Goal: Task Accomplishment & Management: Complete application form

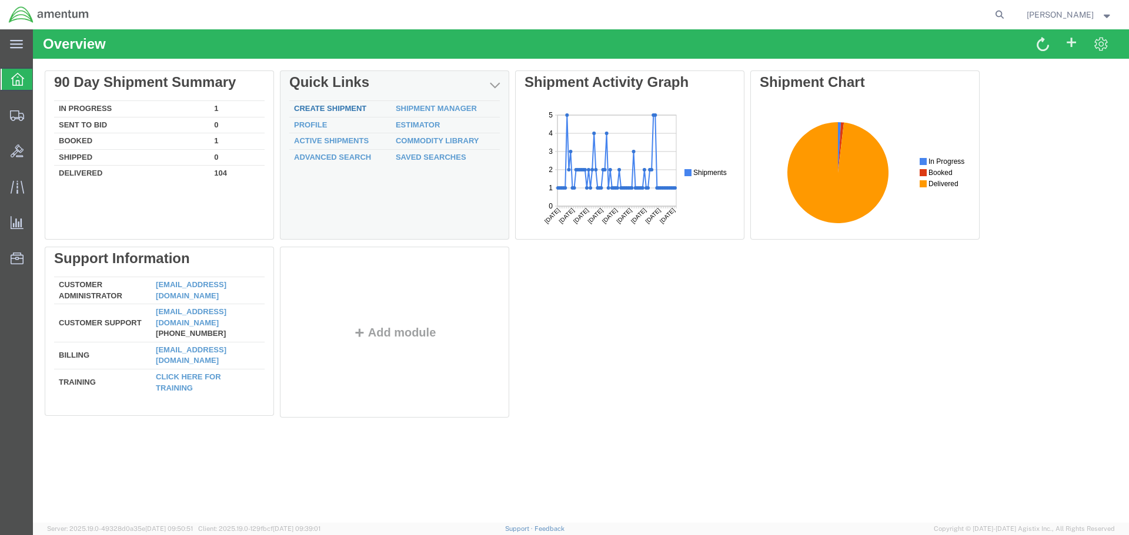
click at [332, 106] on link "Create Shipment" at bounding box center [330, 108] width 72 height 9
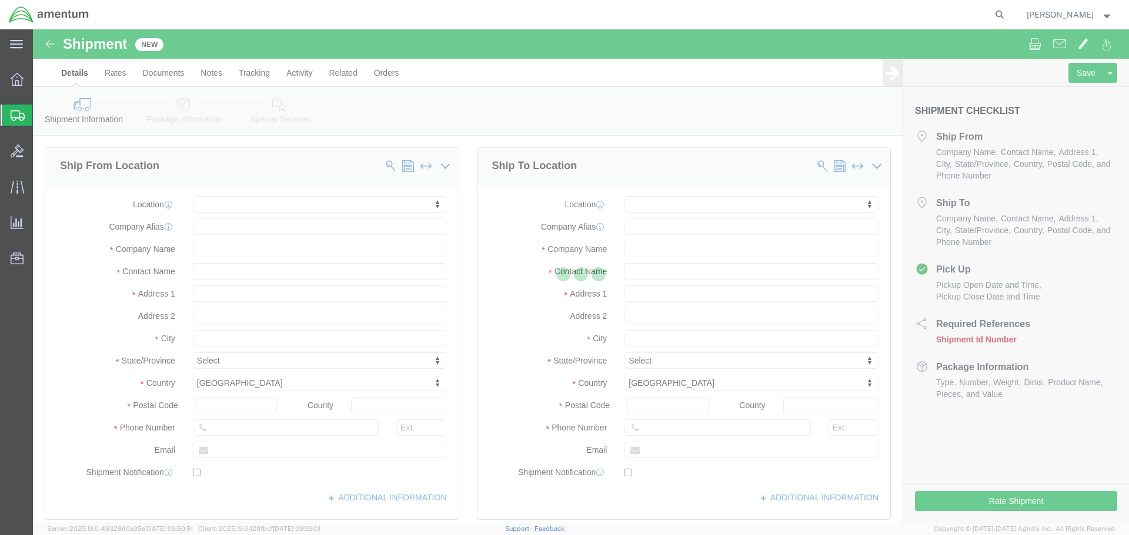
select select
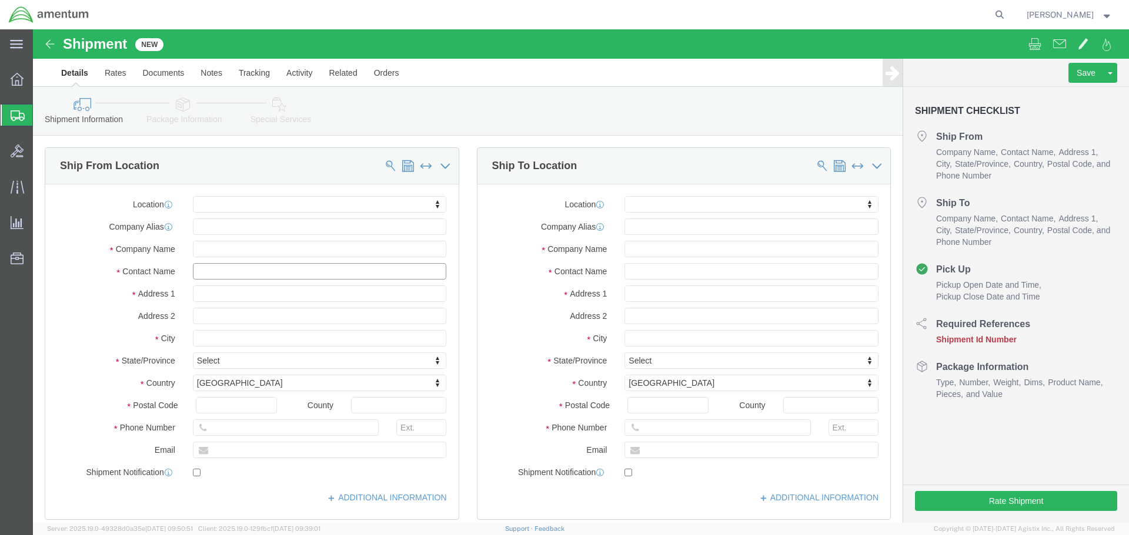
click input "text"
type input "[PERSON_NAME]"
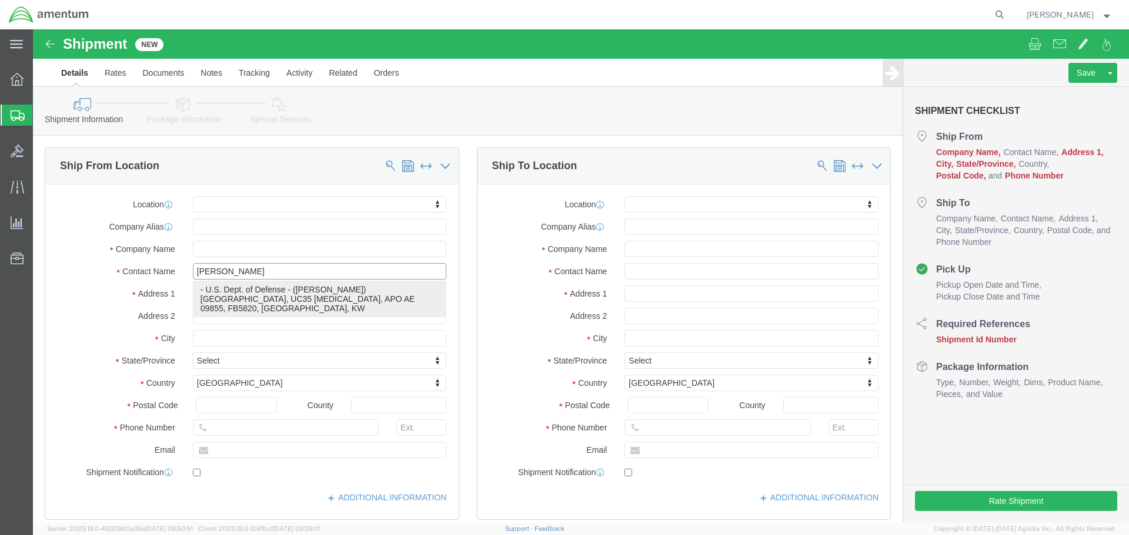
click p "- U.S. Dept. of Defense - ([PERSON_NAME]) [GEOGRAPHIC_DATA][PERSON_NAME], UC35 …"
select select
type input "U.S. Dept. of Defense"
type input "[PERSON_NAME]"
type input "6002 Ali Al Salem AB"
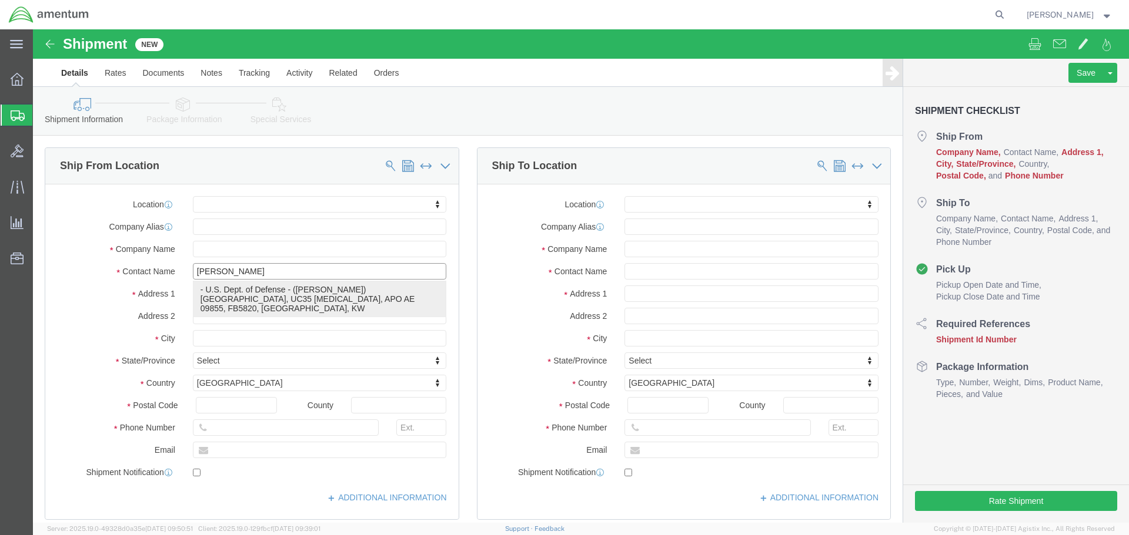
type input "UC35 Detachment, APO AE 09855, FB5820"
type input "ALI AL [GEOGRAPHIC_DATA]"
select select "KW"
type input "[PHONE_NUMBER]"
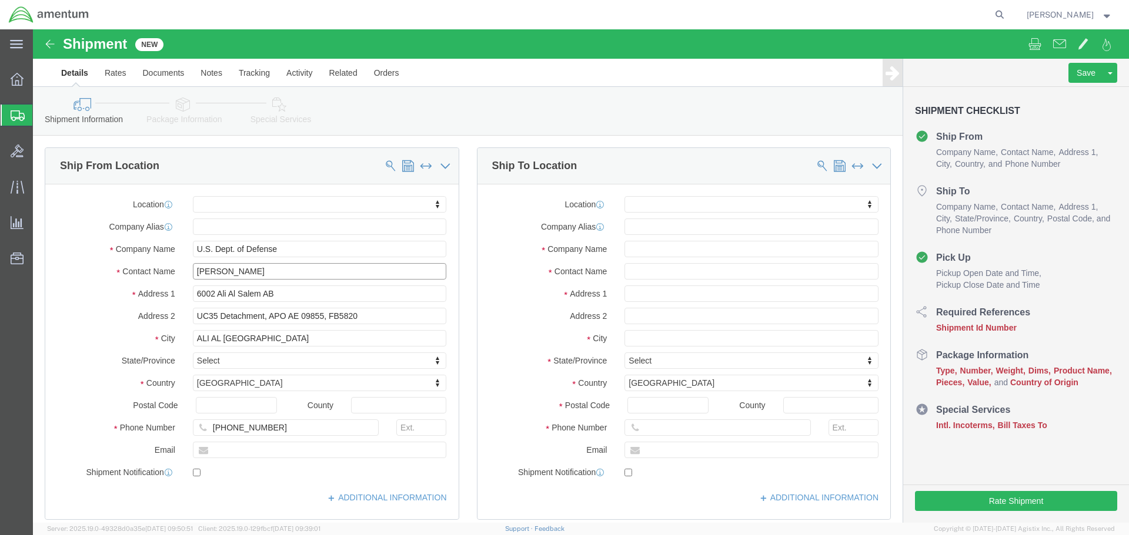
drag, startPoint x: 222, startPoint y: 238, endPoint x: 155, endPoint y: 242, distance: 67.1
click div "[PERSON_NAME] [PERSON_NAME]"
type input "c"
type input "[PERSON_NAME]"
click label "Address 1"
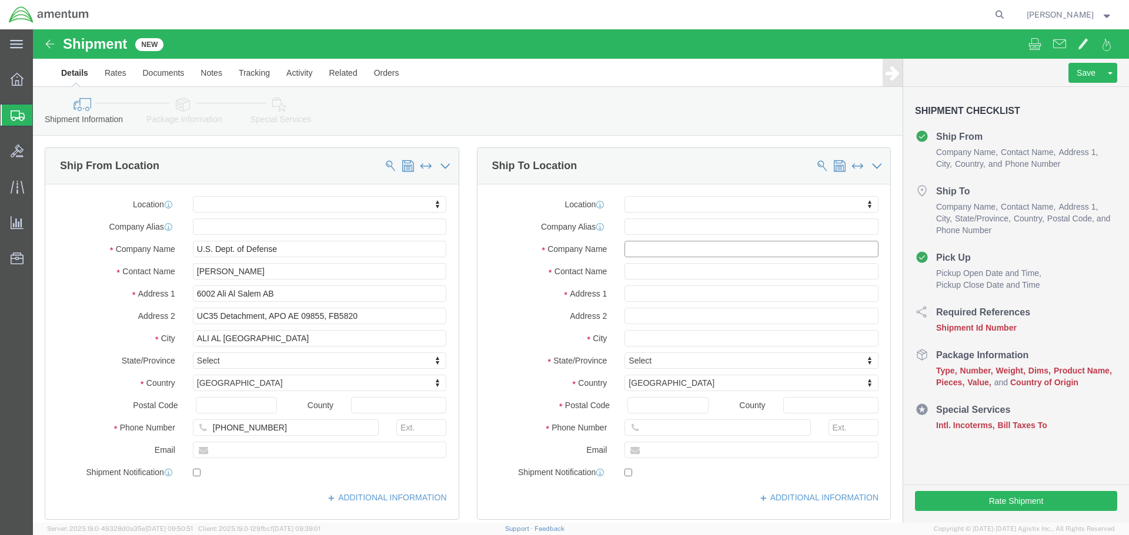
click input "text"
click span
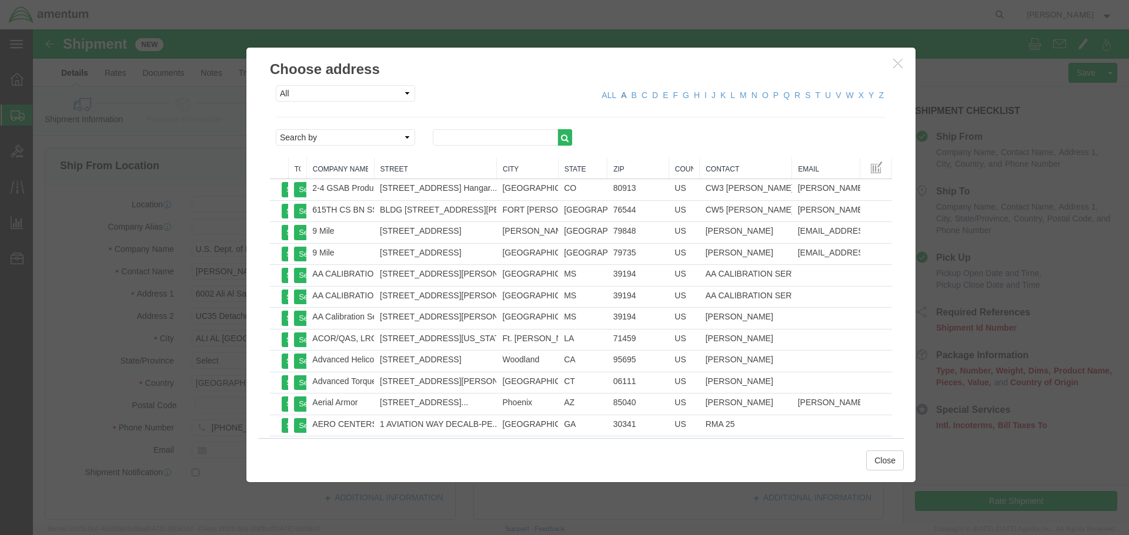
click link "A"
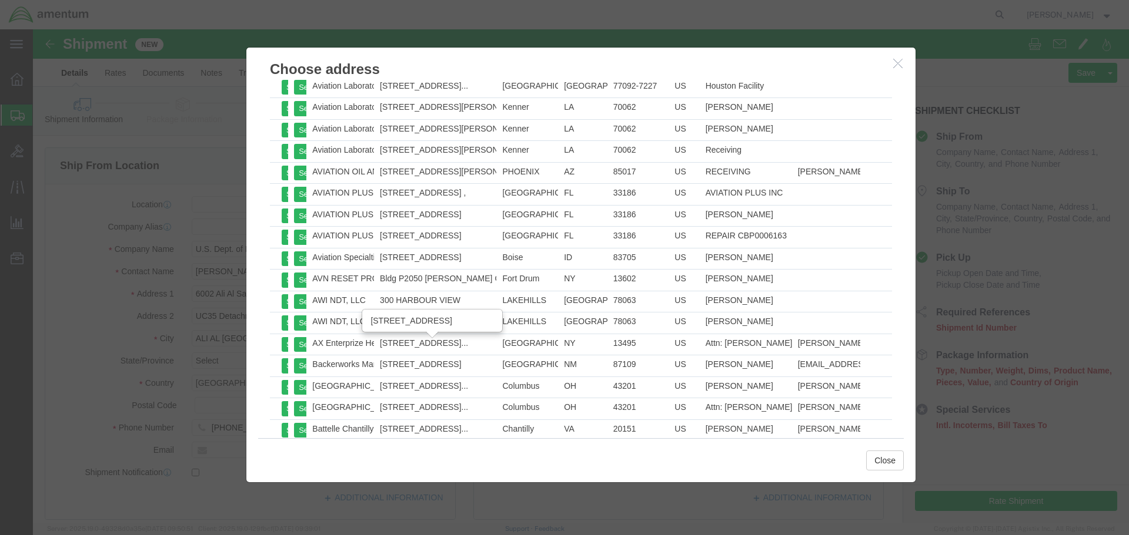
scroll to position [10617, 0]
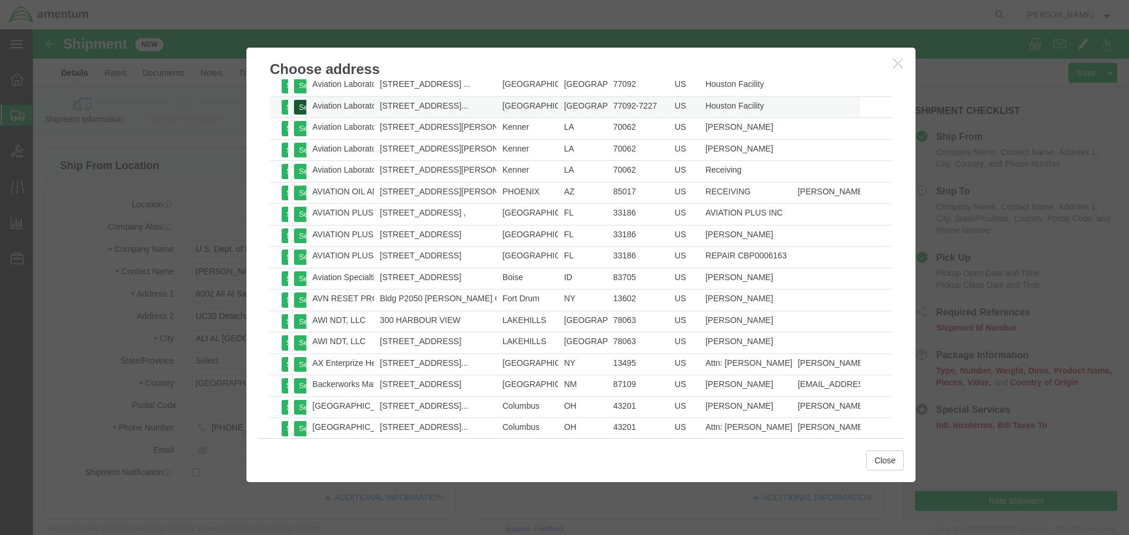
click button "Select"
click button "Close"
select select
type input "Aviation Laboratories"
type input "Houston Facility"
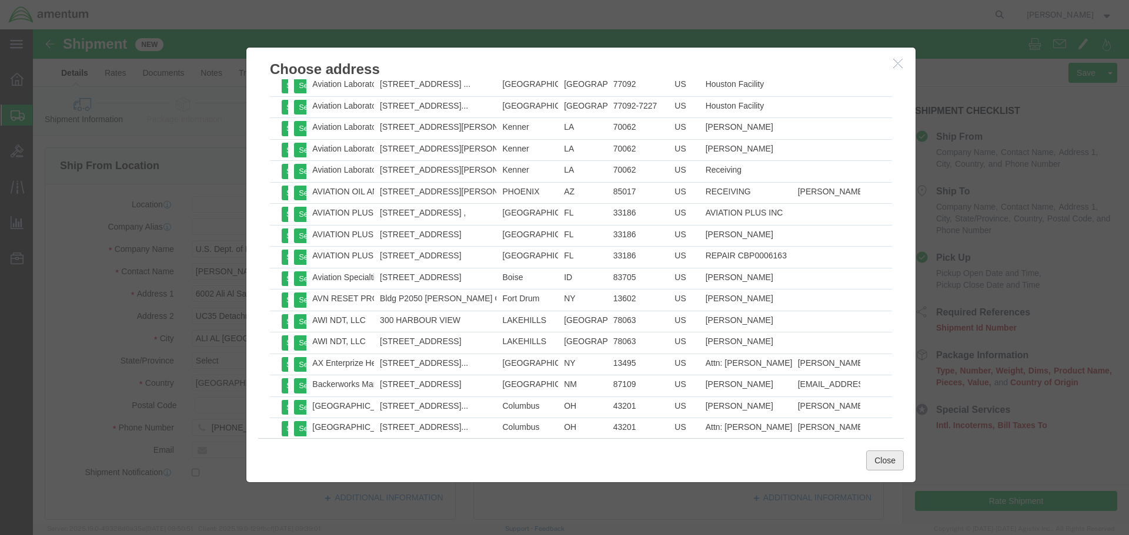
type input "[STREET_ADDRESS]"
type input "Suite B6"
type input "[GEOGRAPHIC_DATA]"
type input "77092-7227"
type input "[PHONE_NUMBER]"
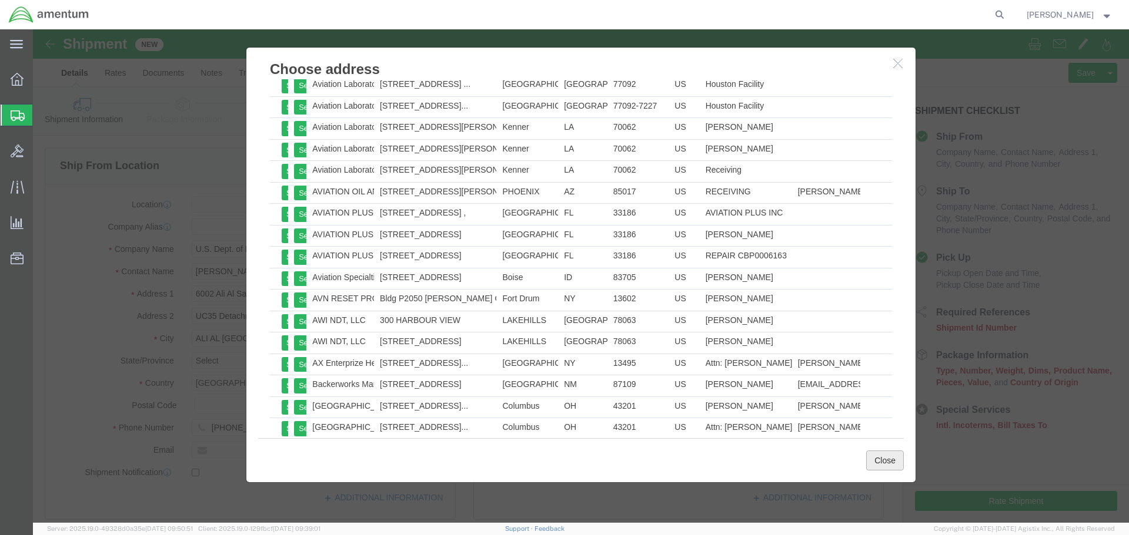
select select "[GEOGRAPHIC_DATA]"
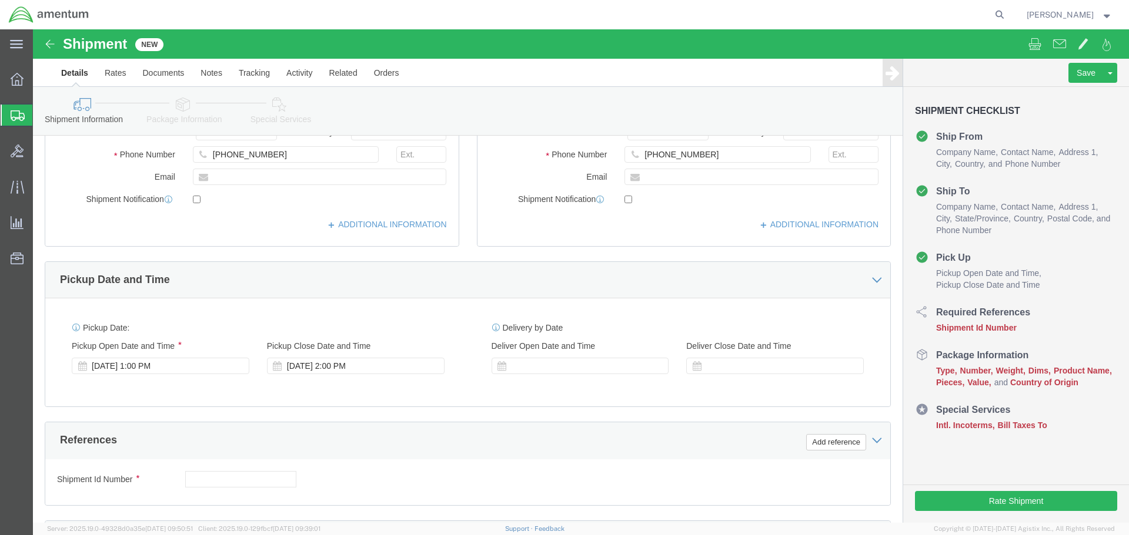
scroll to position [294, 0]
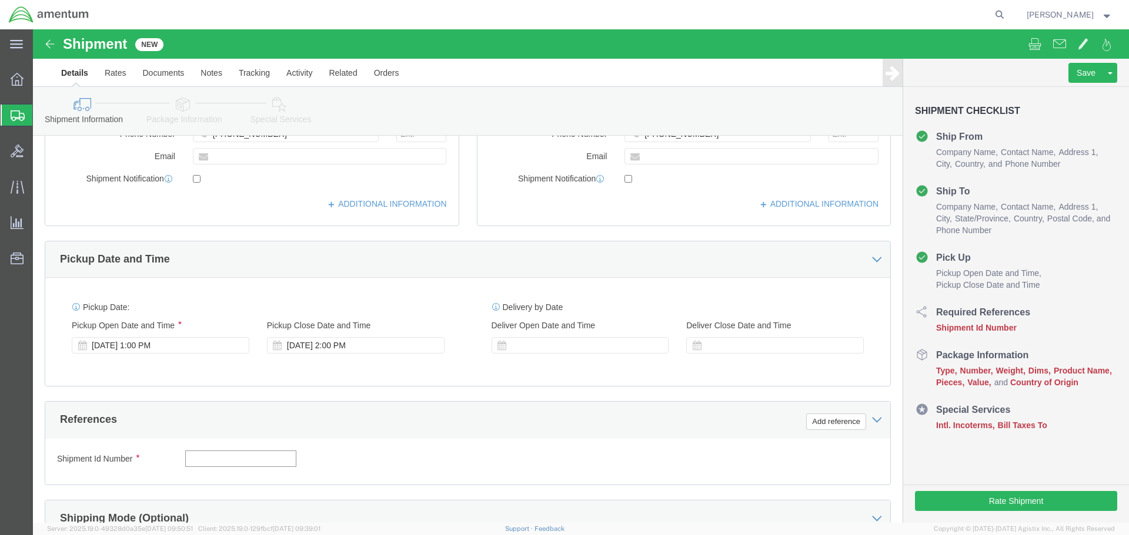
click input "text"
type input "a"
type input "A"
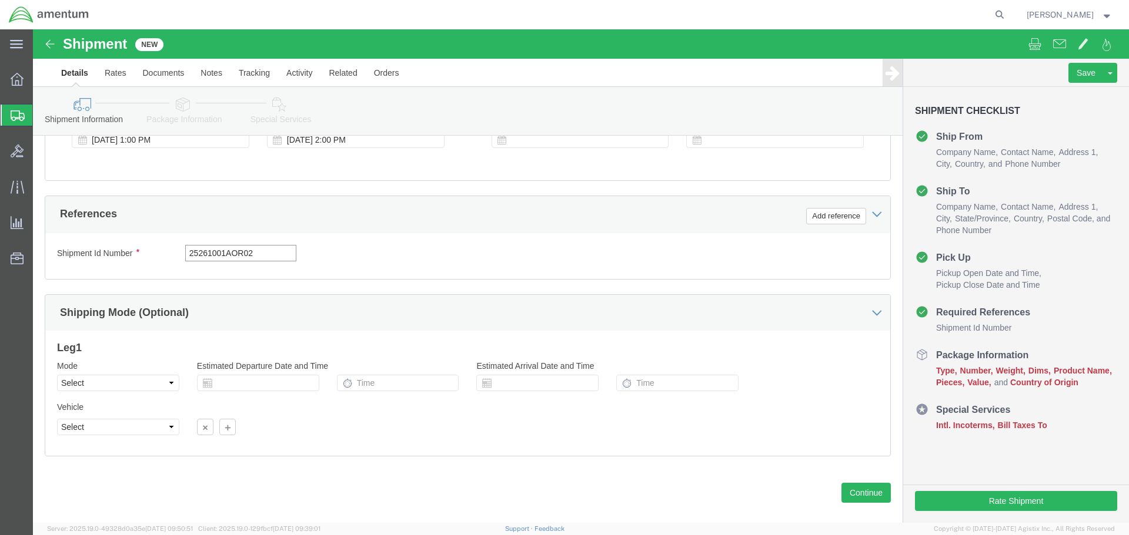
scroll to position [515, 0]
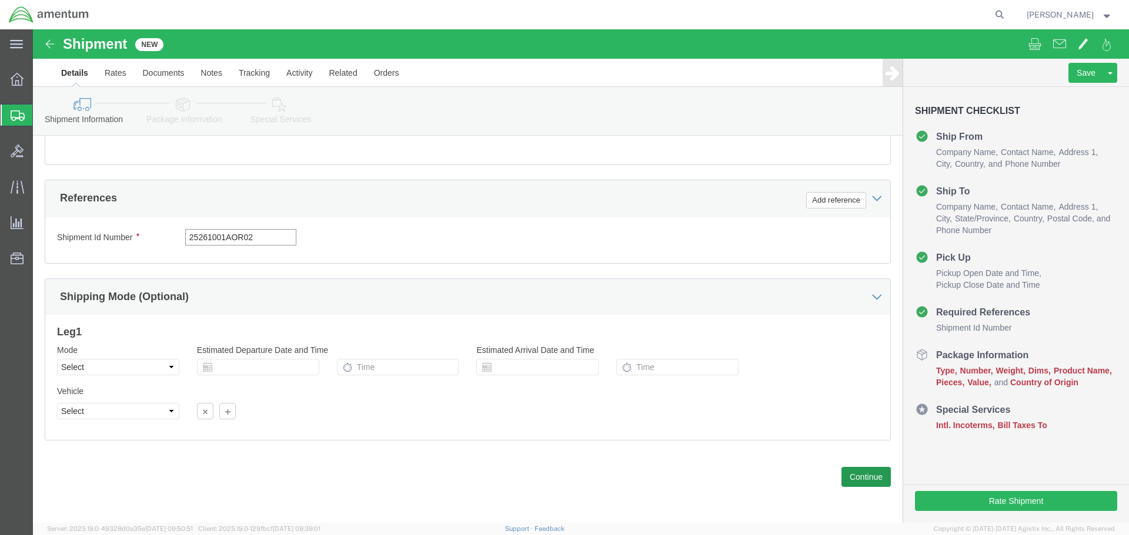
type input "25261001AOR02"
click button "Continue"
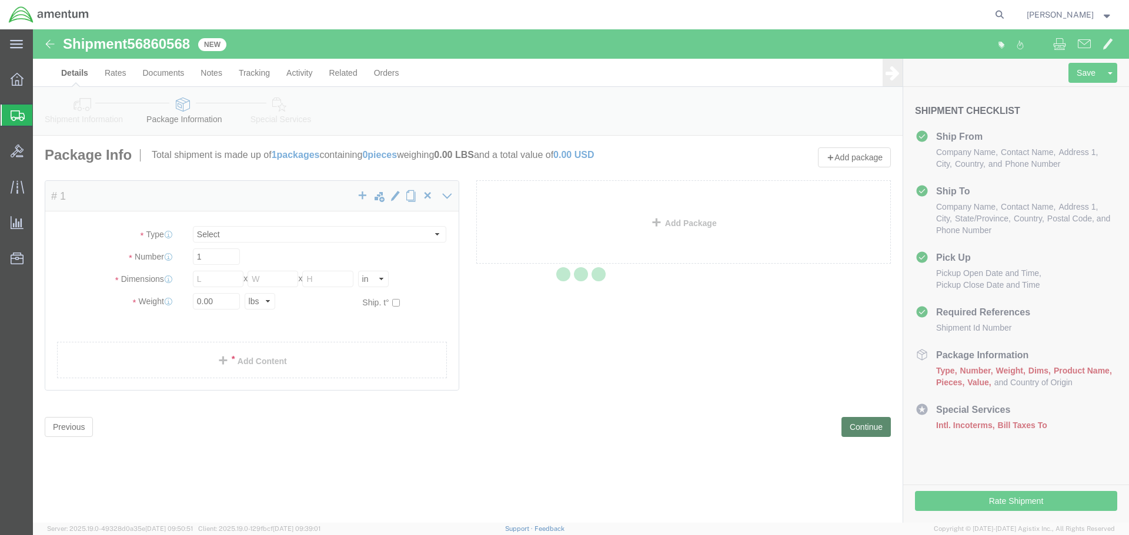
select select "CBOX"
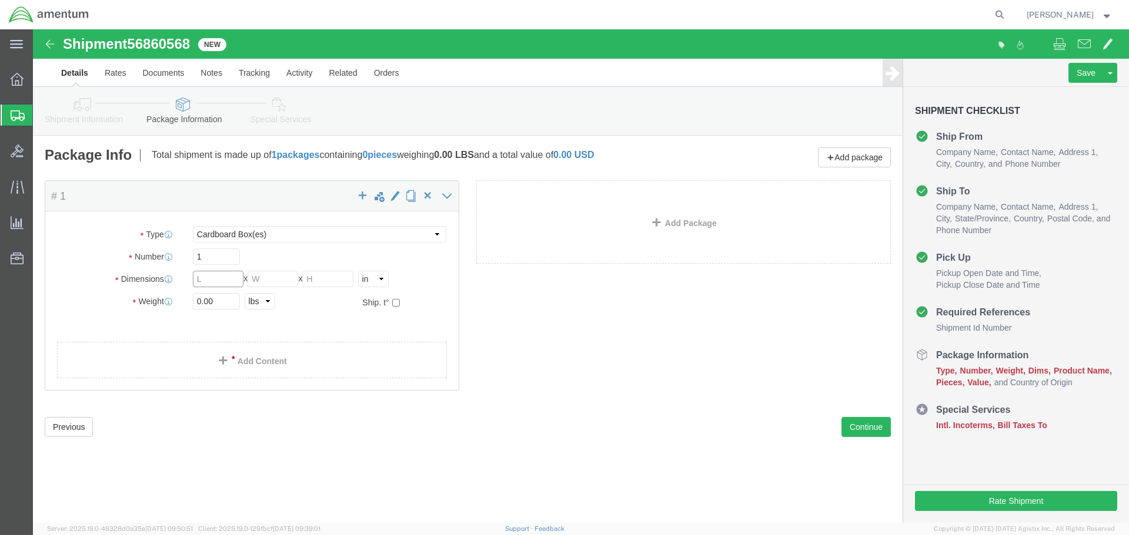
click input "text"
type input "25.4"
click input "text"
type input "15.2"
click input "text"
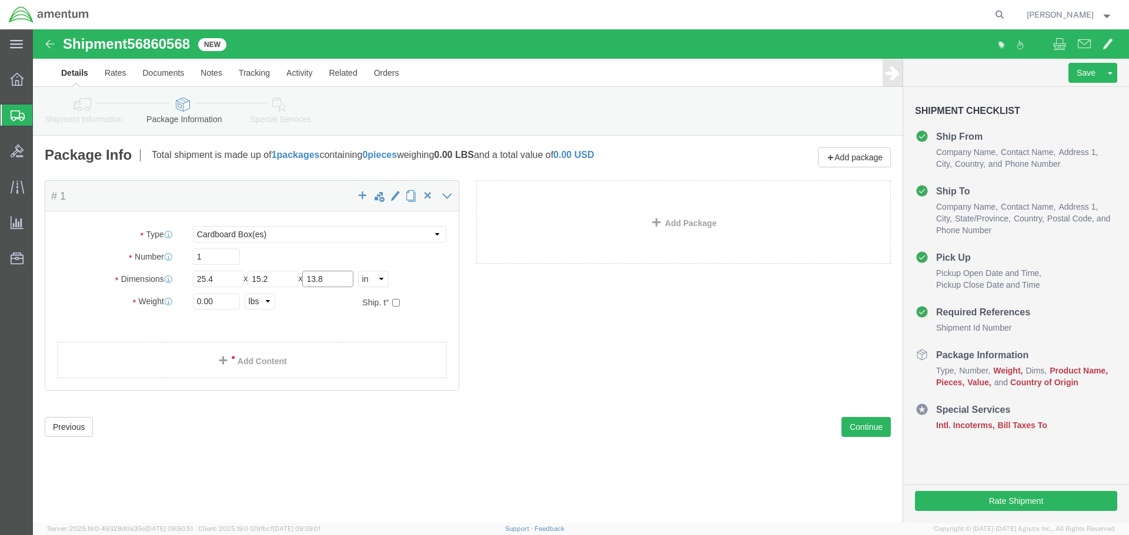
type input "13.8"
click select "Select cm ft in"
select select "CM"
click select "Select cm ft in"
type input "64.52"
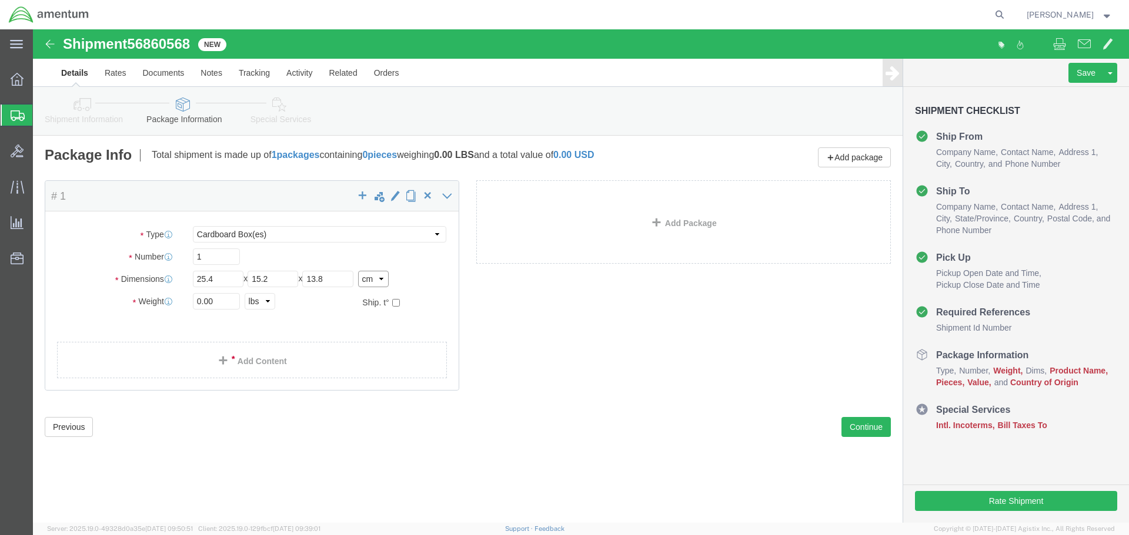
type input "38.61"
type input "35.05"
click input "0.00"
type input "0"
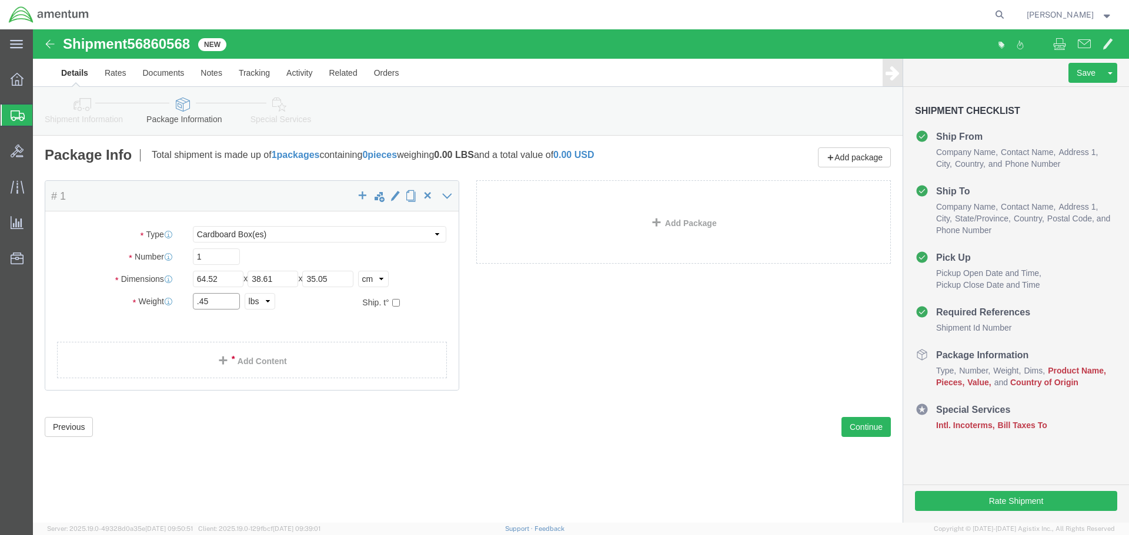
type input ".45"
click select "Select kgs lbs"
select select "KGS"
click select "Select kgs lbs"
type input "0.20"
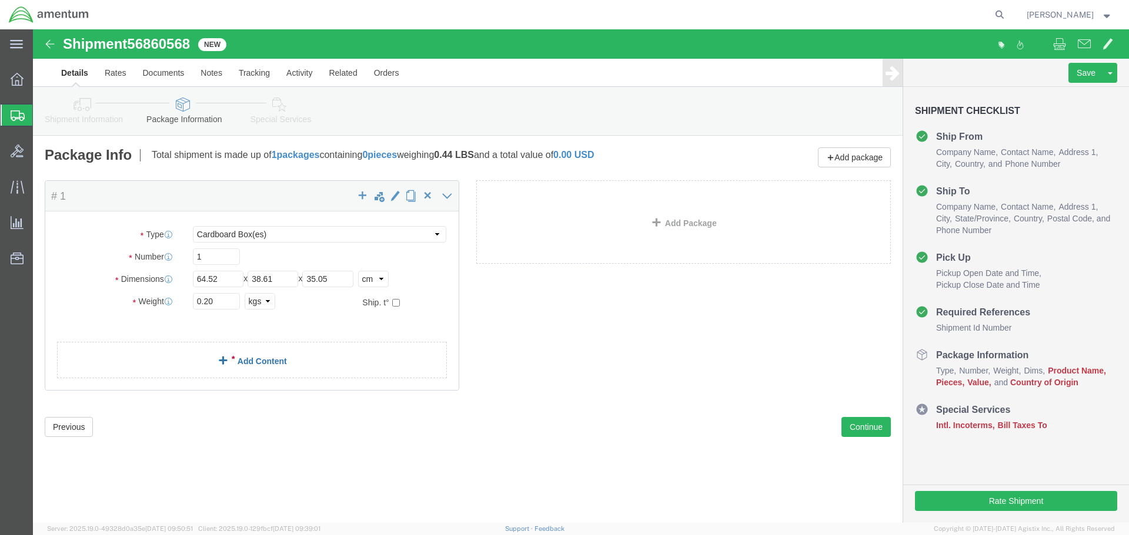
click span
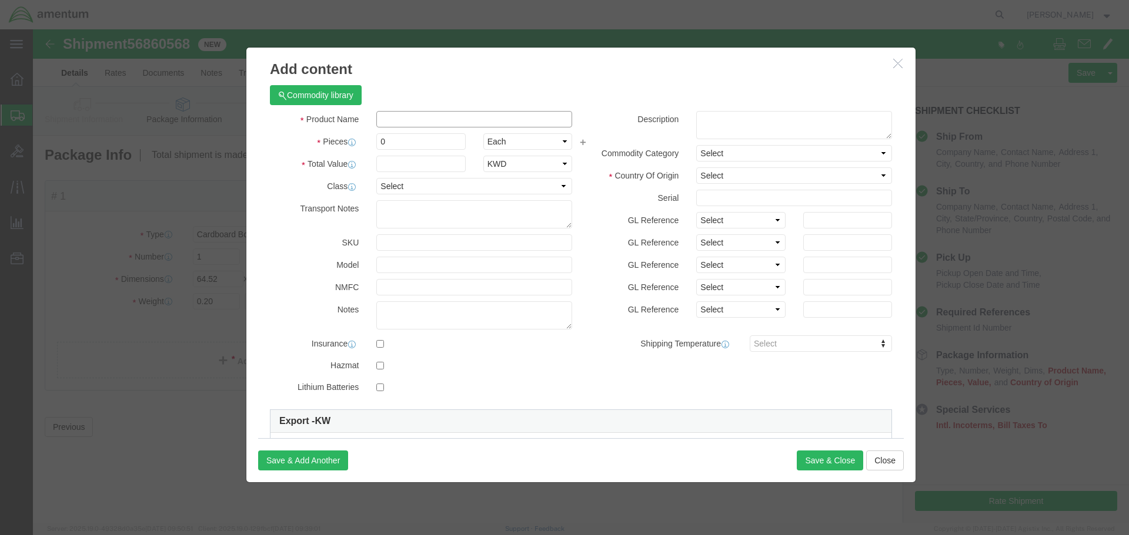
click input "text"
type input "ENGINE OIL SAMPLE (AIRCRAFT)"
click input "0"
type input "1"
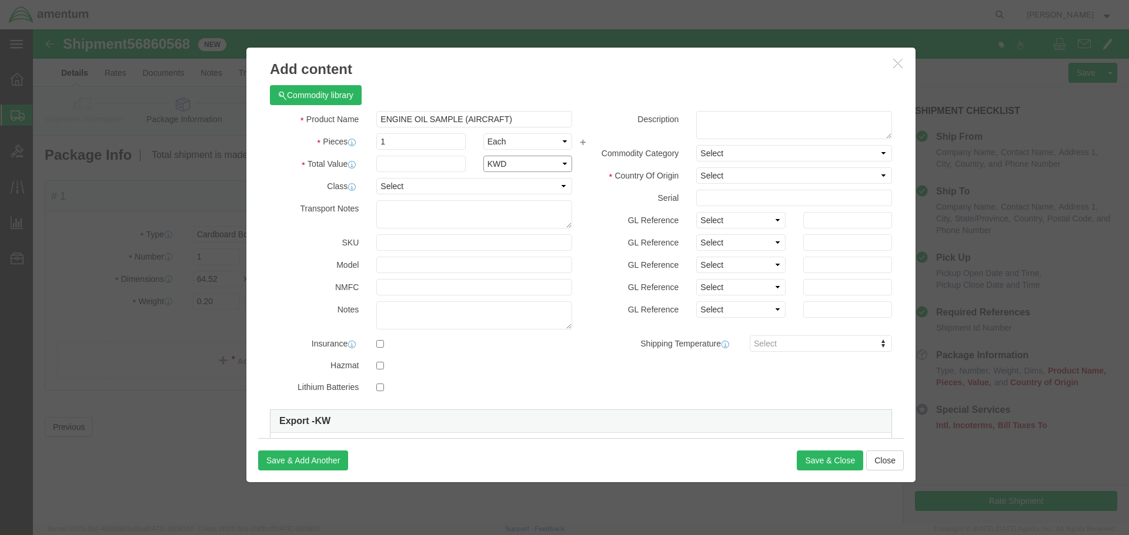
click select "Select ADP AED AFN ALL AMD AOA ARS ATS AUD AWG AZN BAM BBD BDT BGL BGN BHD BIF …"
select select "USD"
click select "Select ADP AED AFN ALL AMD AOA ARS ATS AUD AWG AZN BAM BBD BDT BGL BGN BHD BIF …"
click input "text"
type input "20.00"
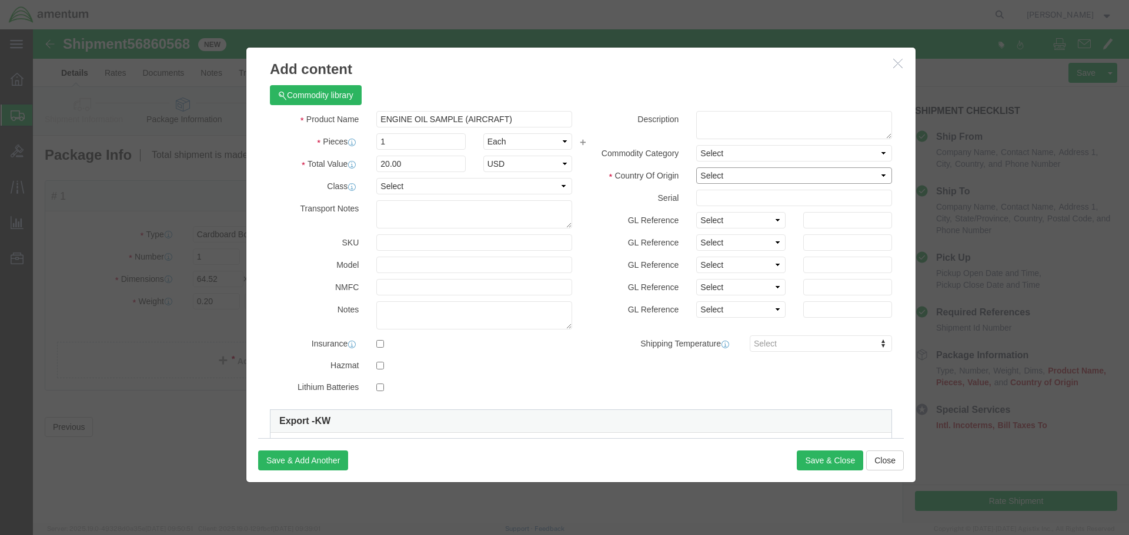
click select "Select [GEOGRAPHIC_DATA] [GEOGRAPHIC_DATA] [GEOGRAPHIC_DATA] [GEOGRAPHIC_DATA] …"
select select "KW"
click select "Select [GEOGRAPHIC_DATA] [GEOGRAPHIC_DATA] [GEOGRAPHIC_DATA] [GEOGRAPHIC_DATA] …"
click button "Save & Close"
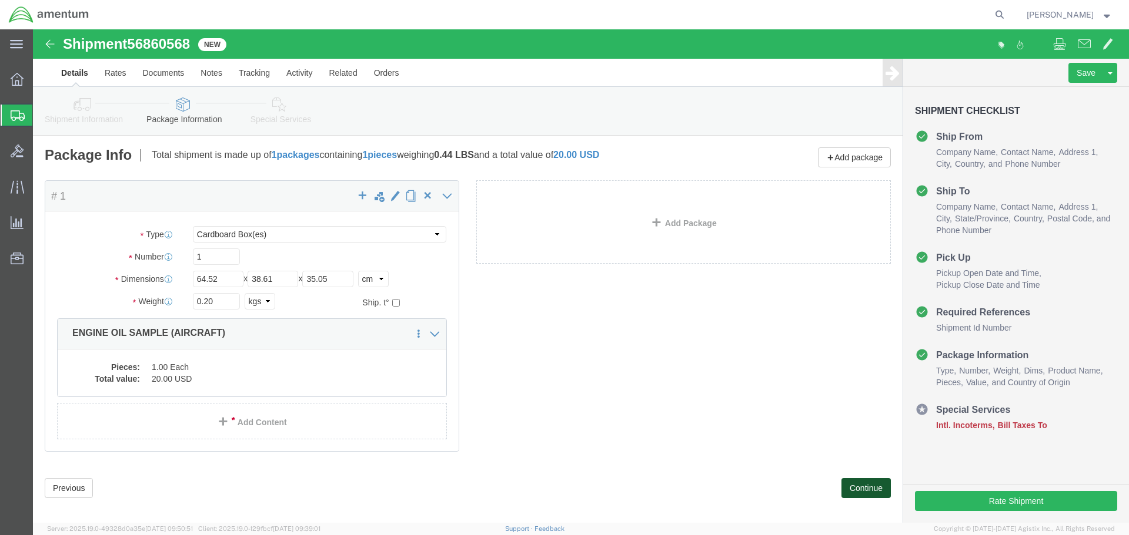
click button "Continue"
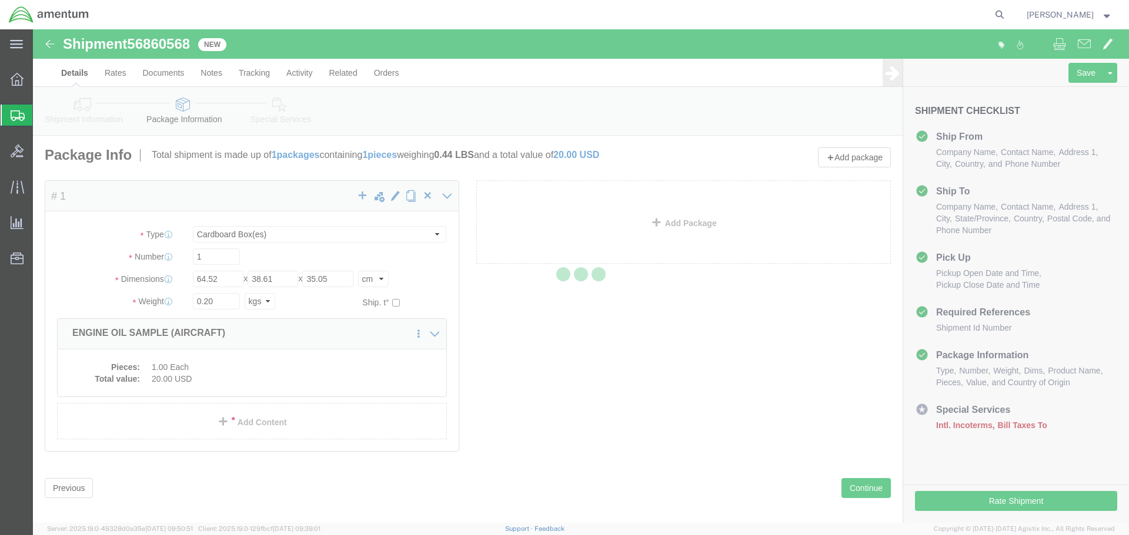
select select
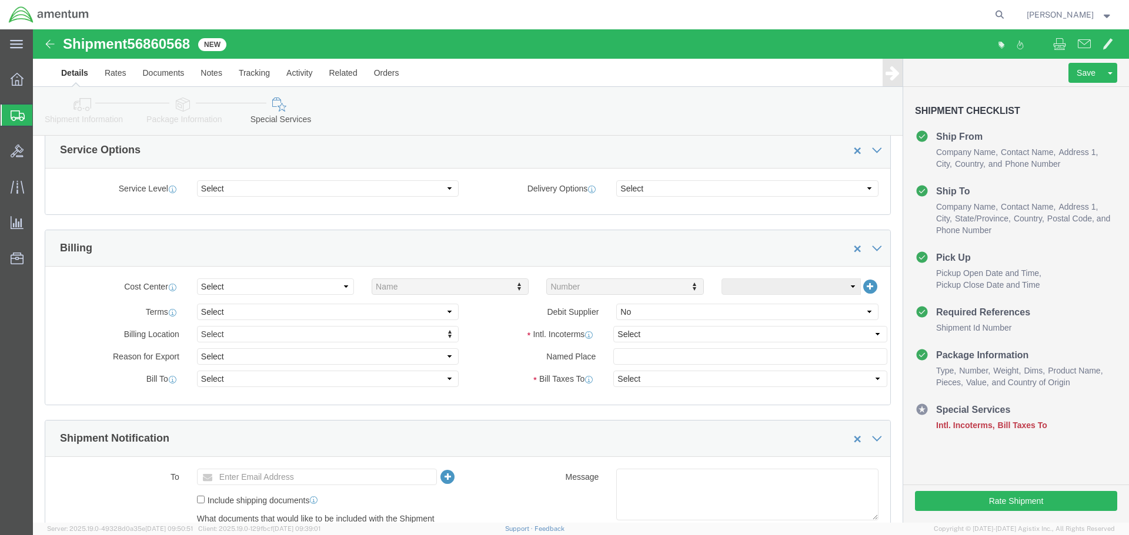
scroll to position [588, 0]
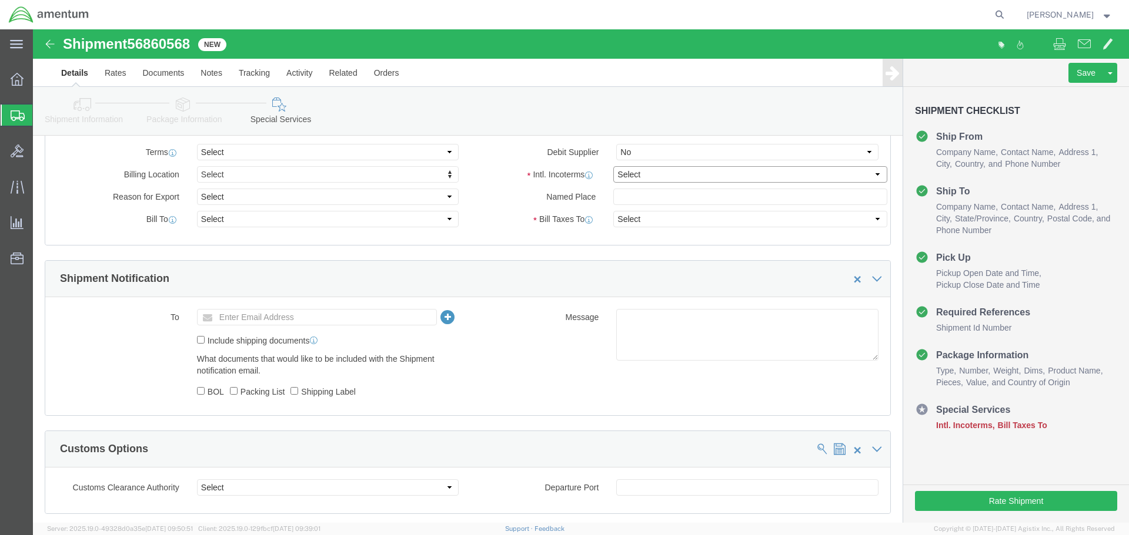
click select "Select Carriage Insurance Paid Carriage Paid To Cost and Freight Cost Insurance…"
select select "DDP"
click select "Select Carriage Insurance Paid Carriage Paid To Cost and Freight Cost Insurance…"
select select "SHIP"
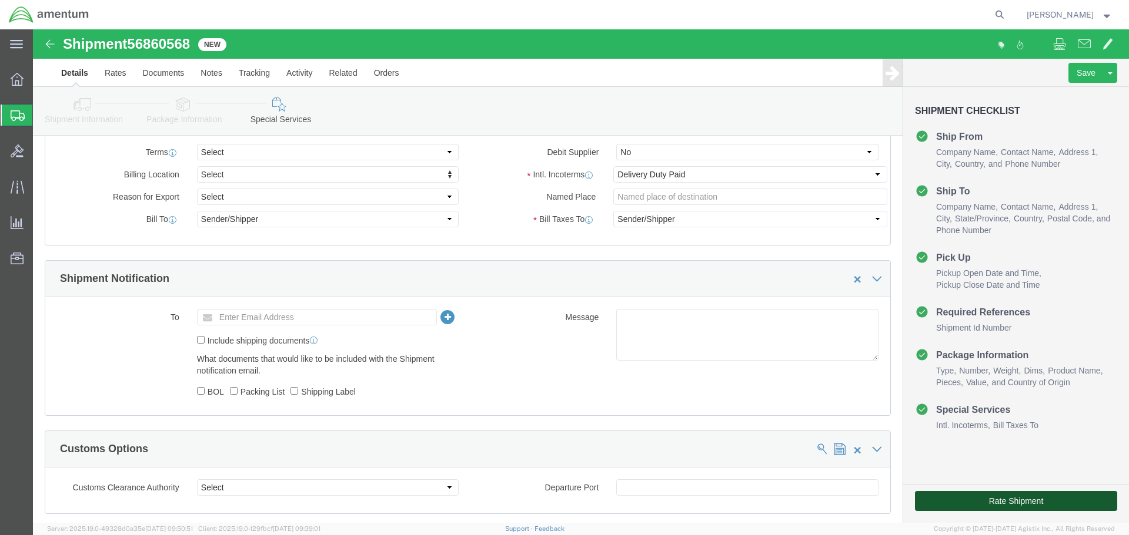
click button "Rate Shipment"
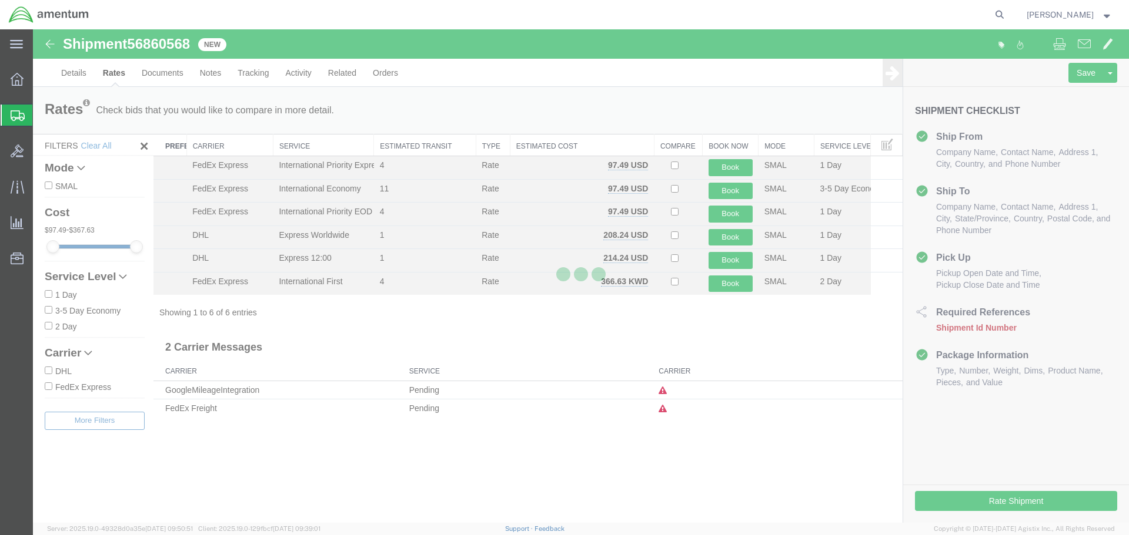
scroll to position [0, 0]
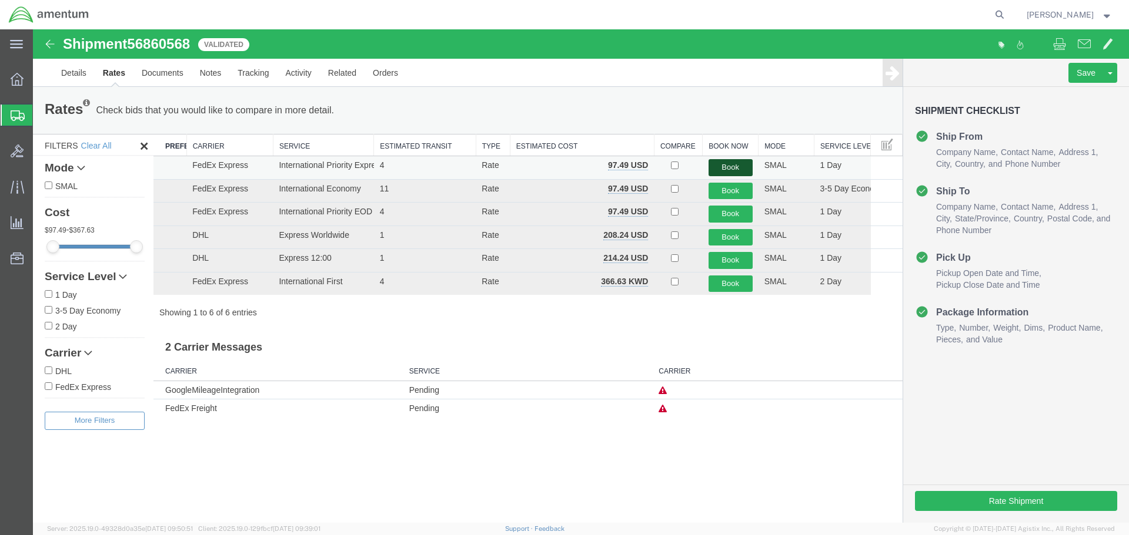
click at [731, 164] on button "Book" at bounding box center [730, 167] width 44 height 17
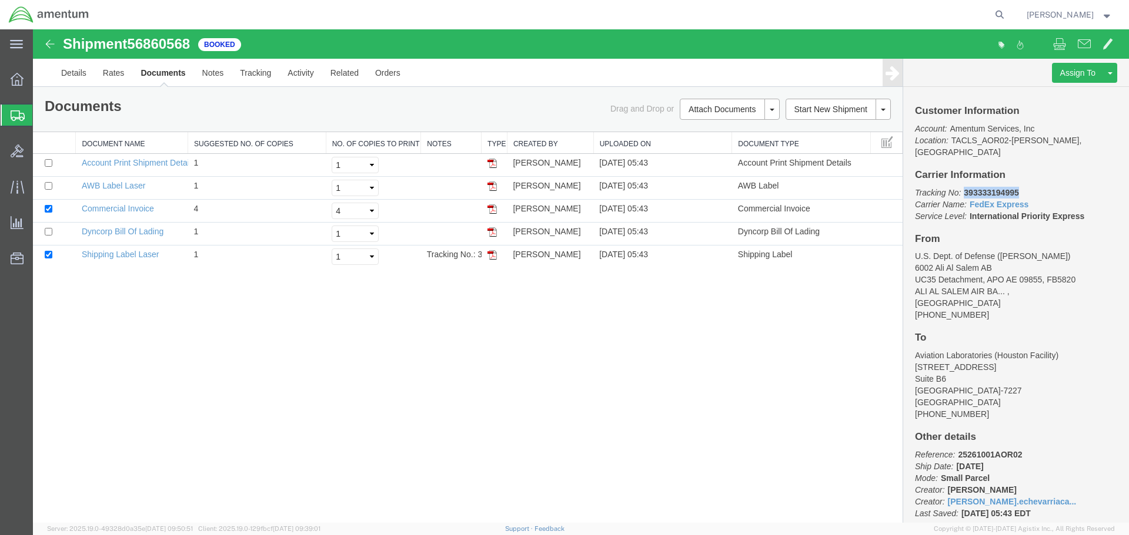
drag, startPoint x: 1025, startPoint y: 177, endPoint x: 964, endPoint y: 181, distance: 61.3
click at [964, 187] on p "Tracking No: 393333194995 Carrier Name: FedEx Express FedEx Express Service Lev…" at bounding box center [1016, 204] width 202 height 35
copy b "393333194995"
click at [489, 209] on img at bounding box center [491, 209] width 9 height 9
click at [491, 256] on img at bounding box center [491, 254] width 9 height 9
